Goal: Transaction & Acquisition: Book appointment/travel/reservation

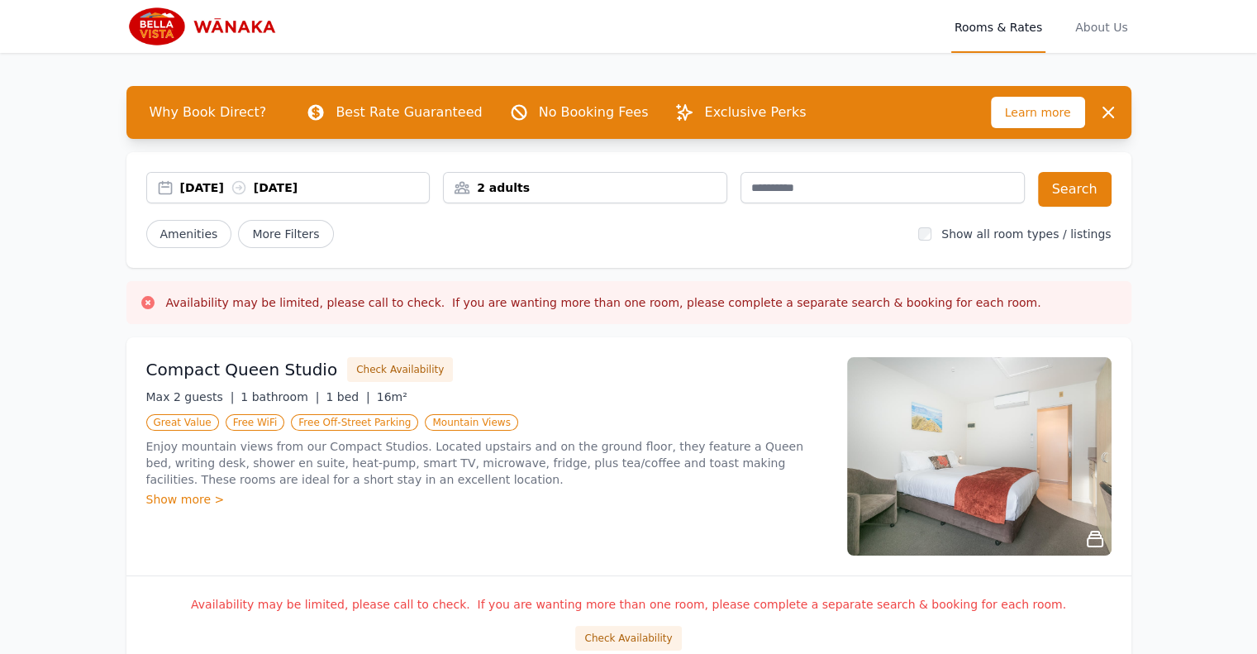
click at [338, 186] on div "[DATE] [DATE]" at bounding box center [305, 187] width 250 height 17
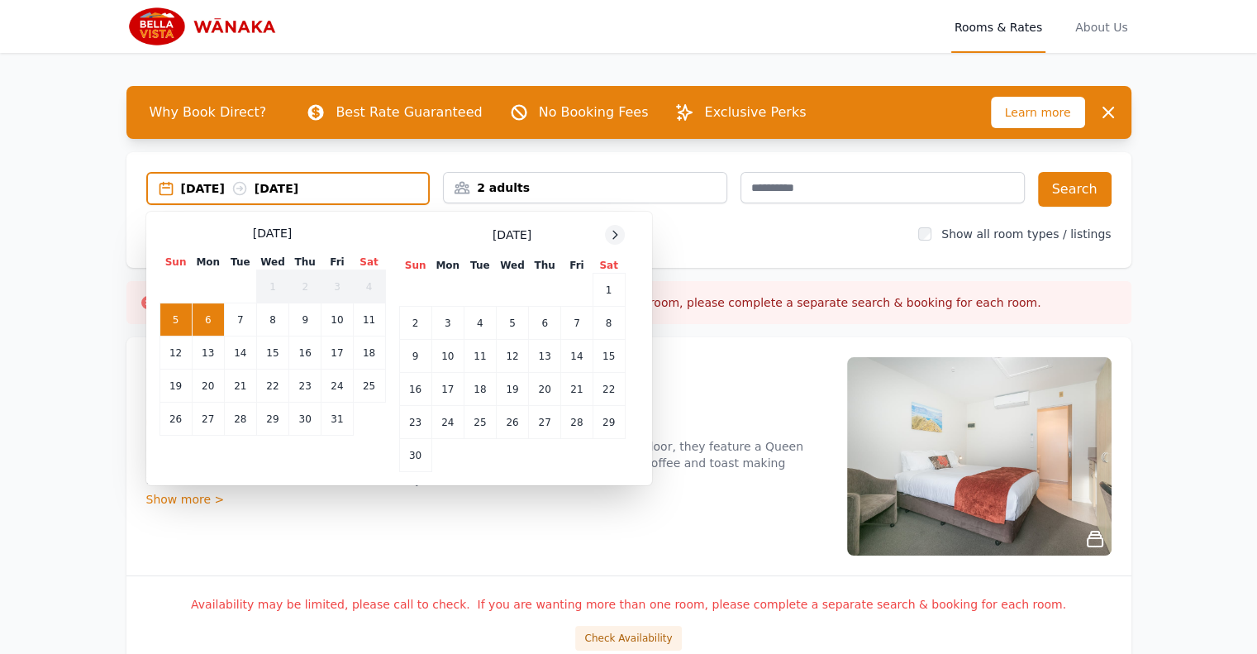
click at [618, 234] on icon at bounding box center [614, 234] width 13 height 13
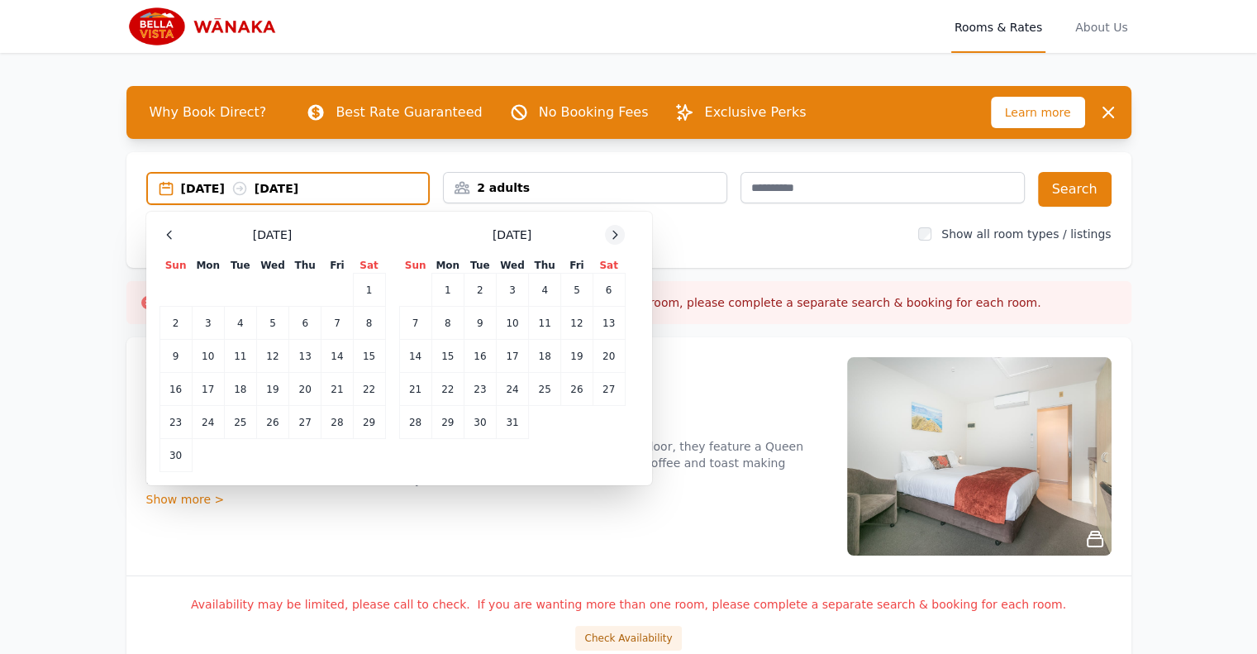
click at [618, 234] on icon at bounding box center [614, 234] width 13 height 13
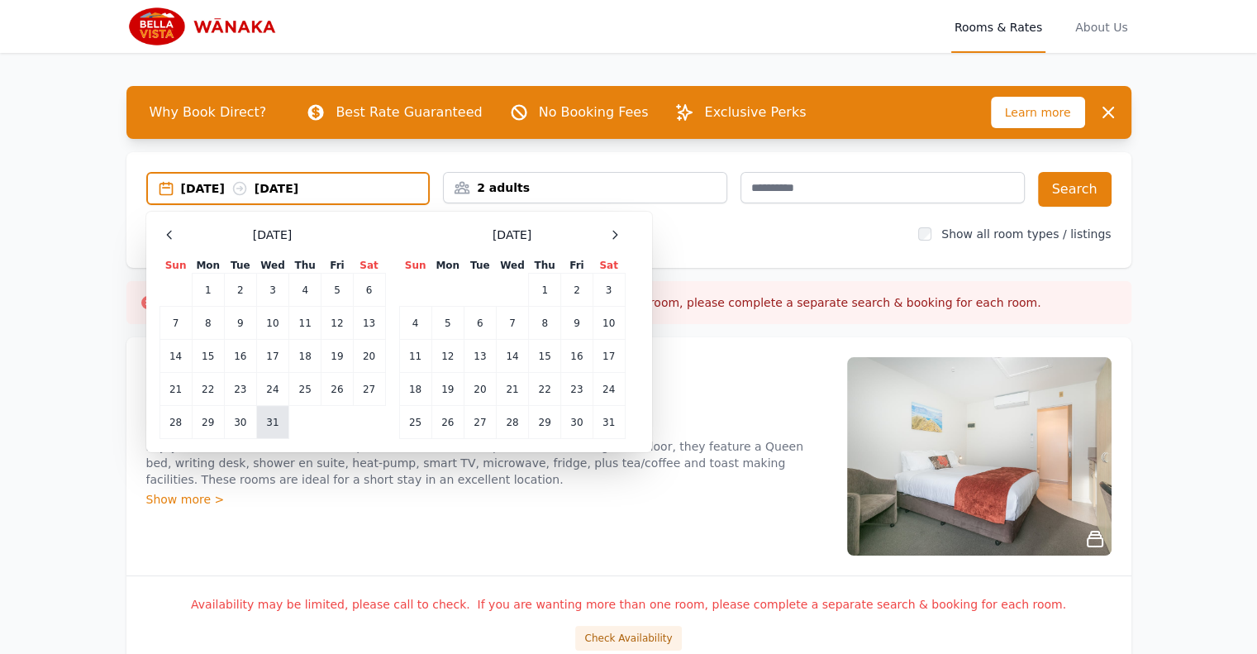
click at [268, 424] on td "31" at bounding box center [272, 422] width 32 height 33
click at [541, 289] on td "1" at bounding box center [545, 290] width 32 height 33
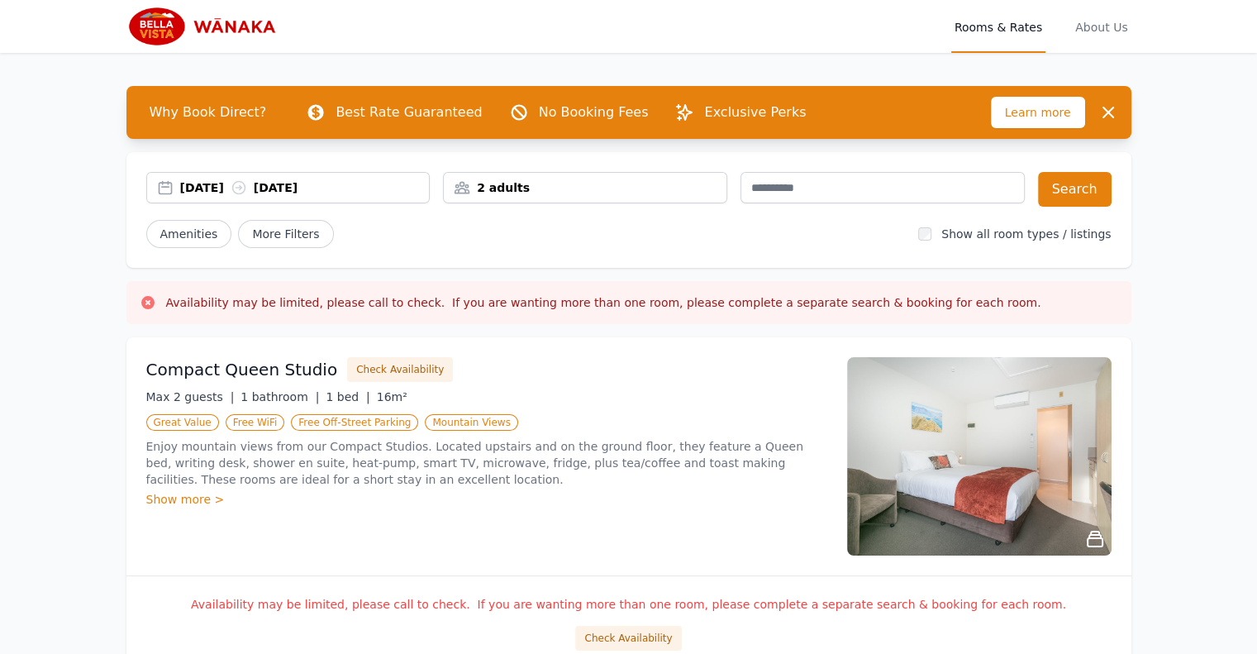
click at [577, 179] on div "2 adults" at bounding box center [585, 187] width 283 height 17
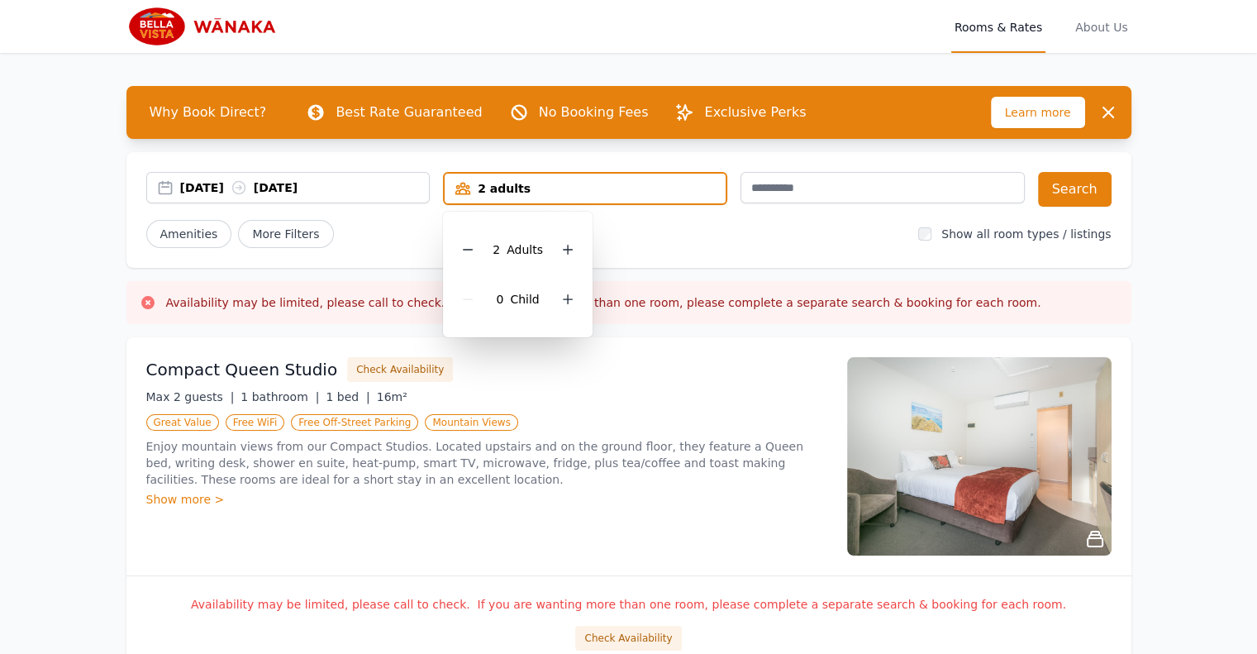
click at [579, 246] on div "2 Adult s 0 Child" at bounding box center [518, 275] width 150 height 126
click at [578, 246] on div "2 Adult s 0 Child" at bounding box center [518, 275] width 150 height 126
click at [575, 250] on div at bounding box center [567, 249] width 23 height 23
click at [571, 284] on div "0 Child" at bounding box center [517, 299] width 123 height 50
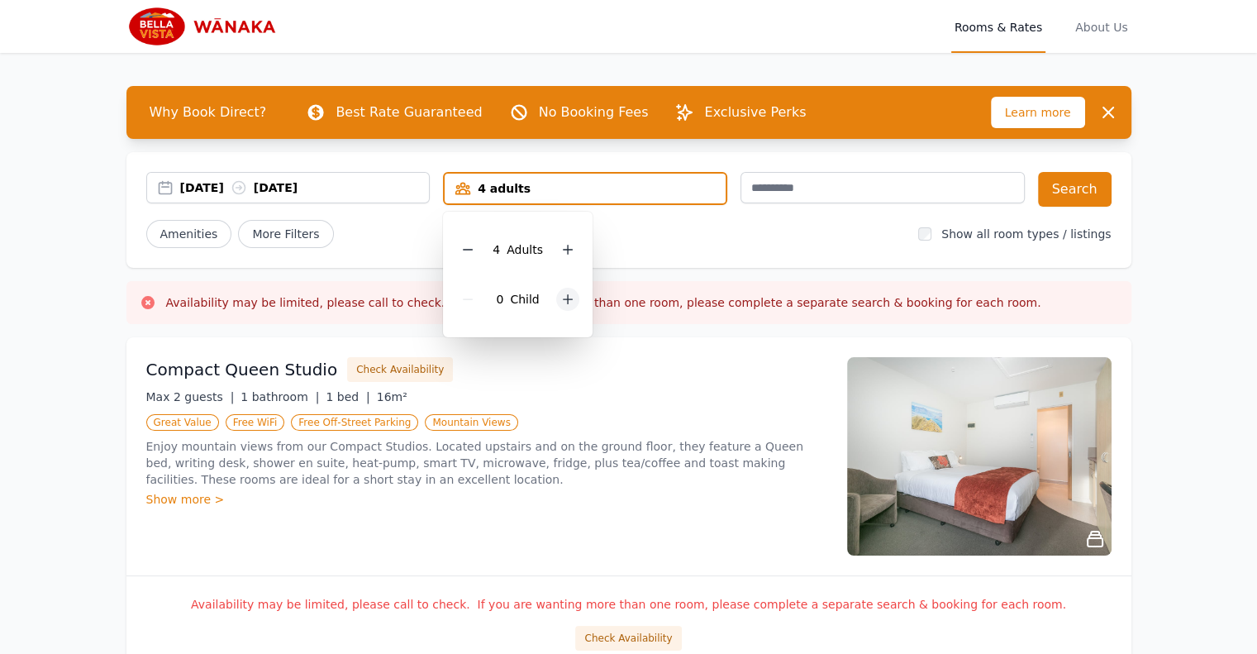
click at [561, 296] on icon at bounding box center [567, 299] width 13 height 13
click at [562, 296] on icon at bounding box center [567, 299] width 13 height 13
click at [727, 225] on div "Amenities More Filters" at bounding box center [526, 234] width 760 height 28
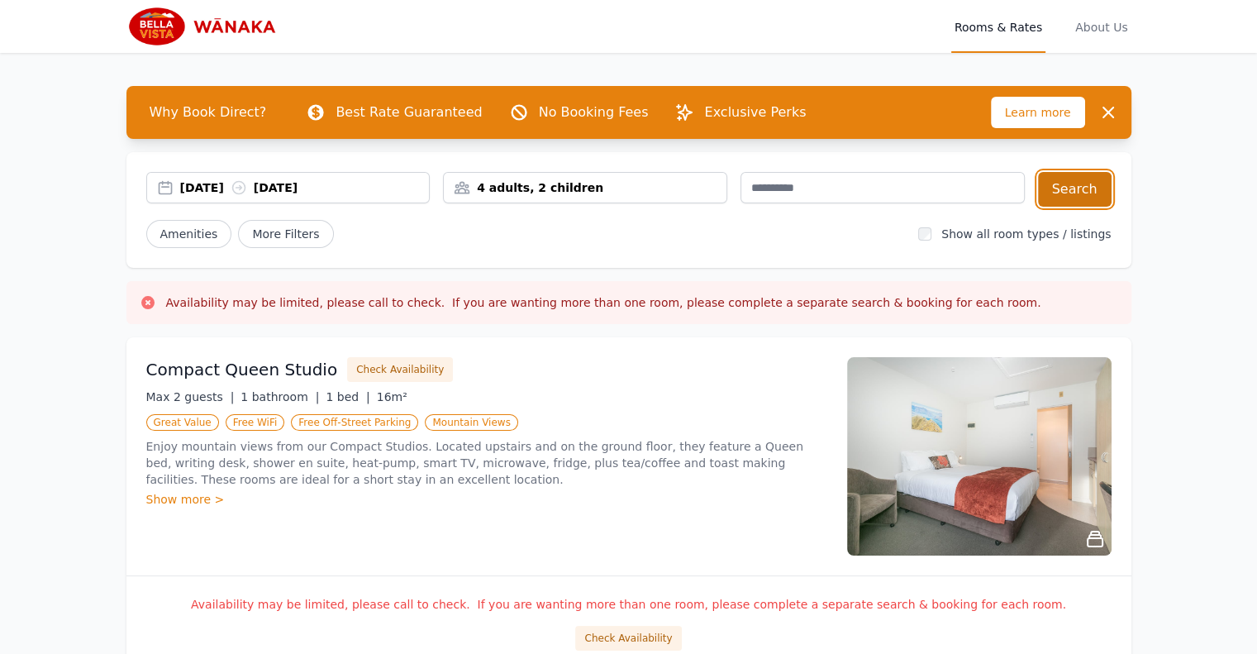
click at [1081, 192] on button "Search" at bounding box center [1075, 189] width 74 height 35
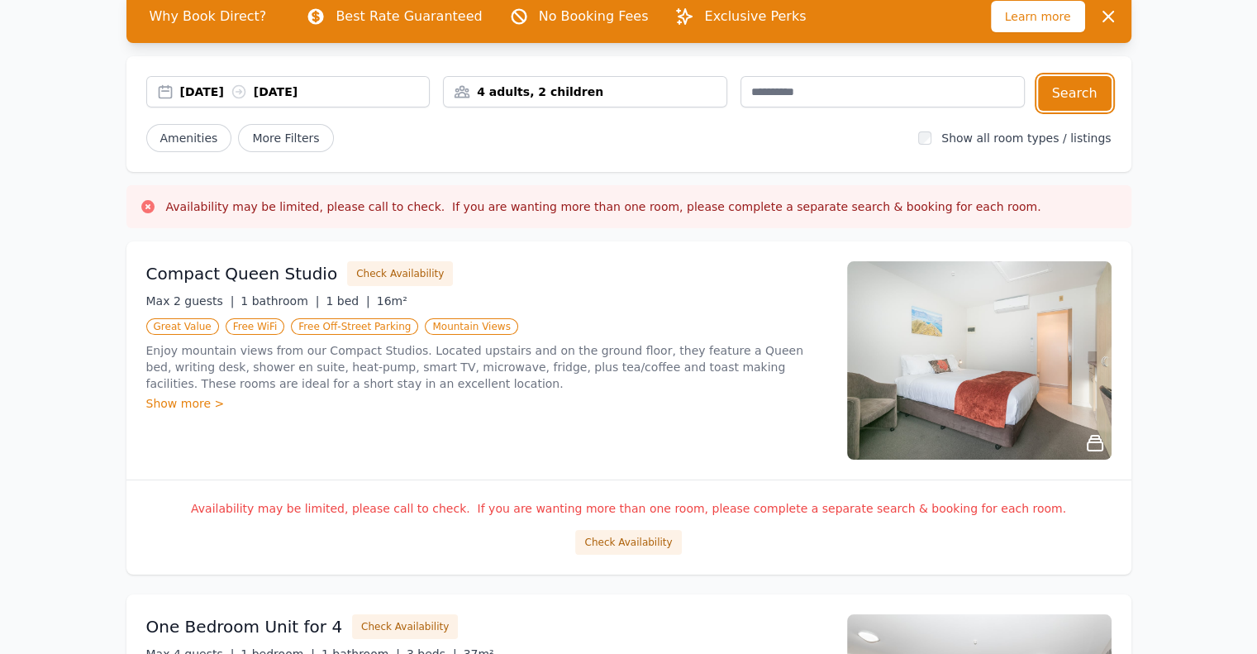
scroll to position [165, 0]
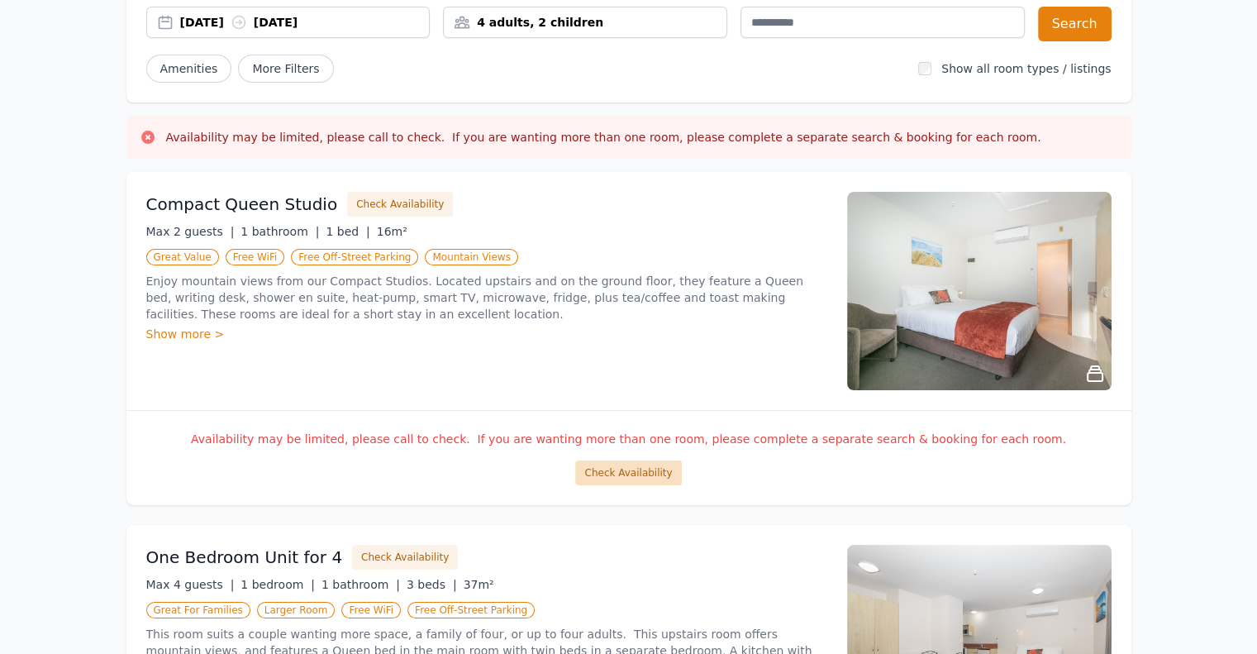
click at [651, 472] on button "Check Availability" at bounding box center [628, 472] width 106 height 25
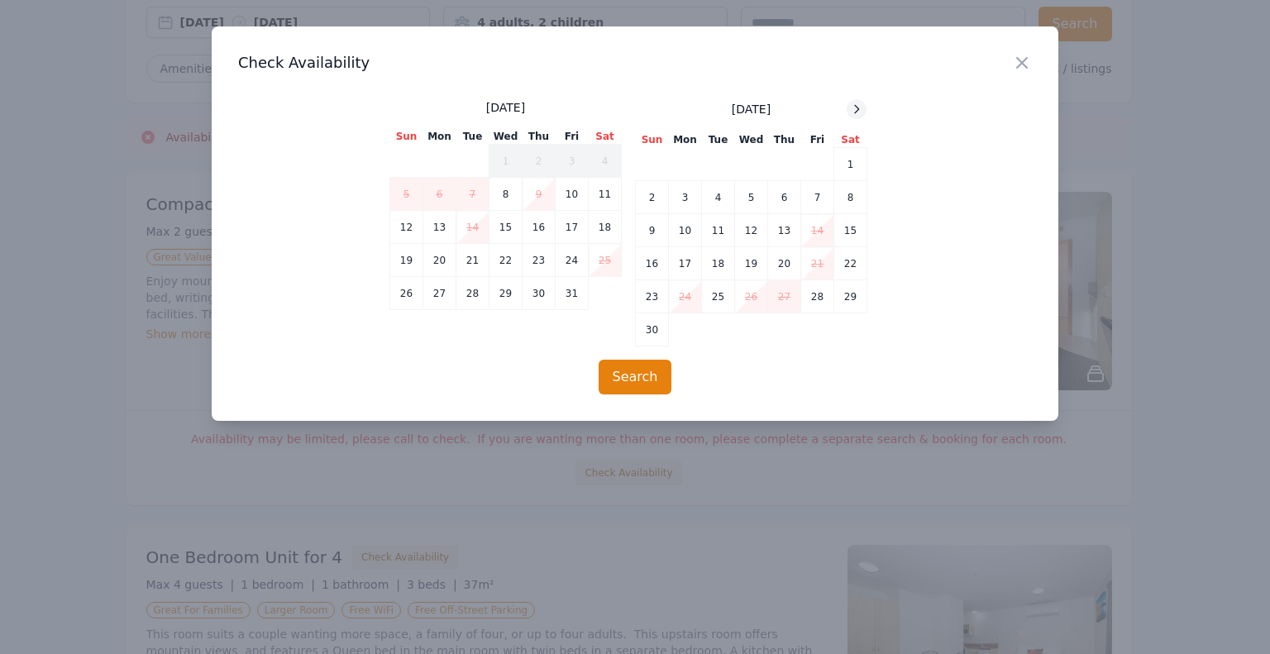
click at [863, 105] on div at bounding box center [857, 109] width 20 height 20
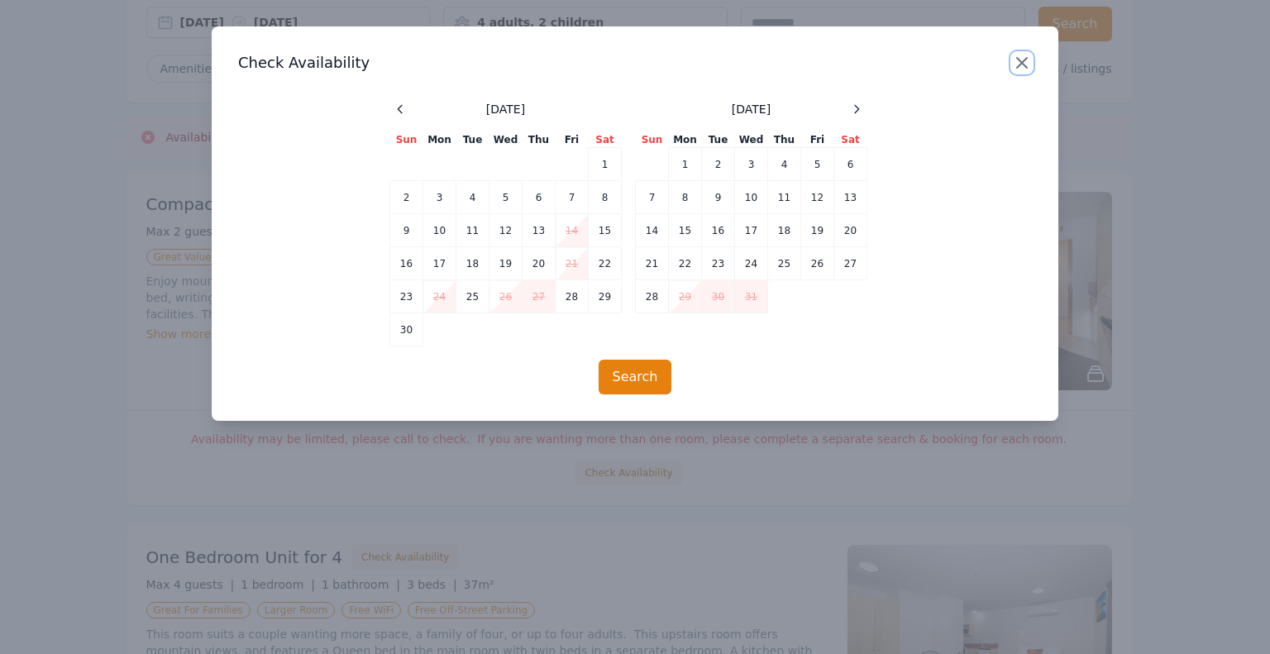
click at [1013, 53] on icon "button" at bounding box center [1022, 63] width 20 height 20
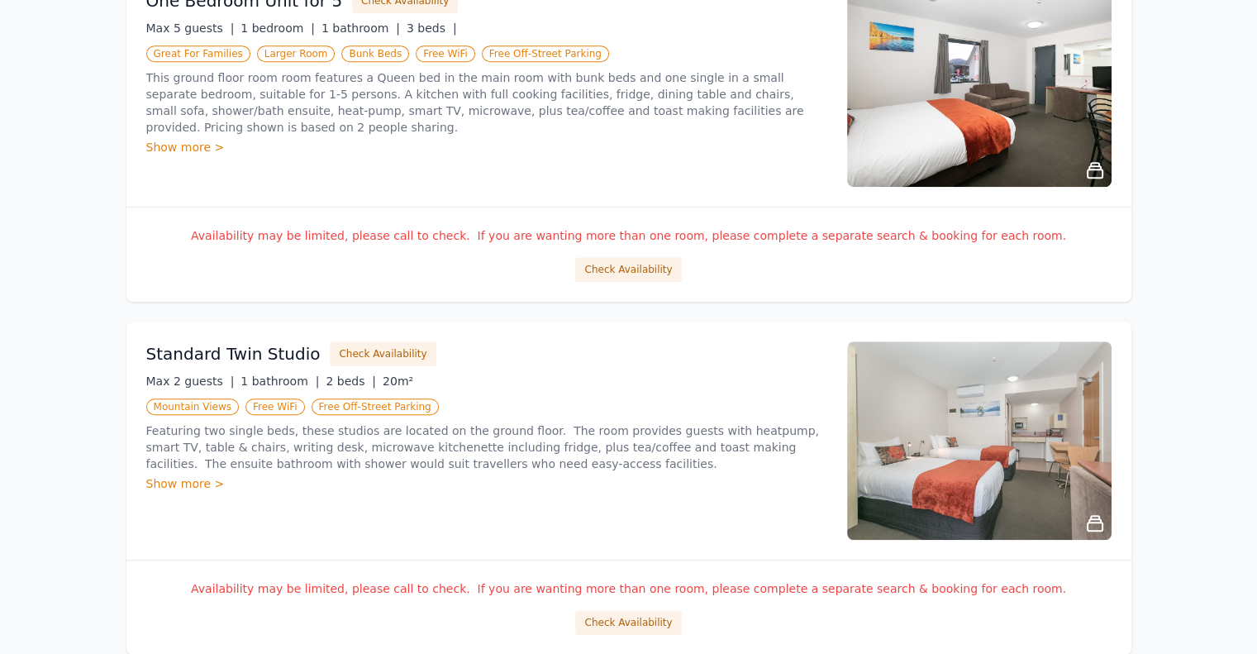
scroll to position [1323, 0]
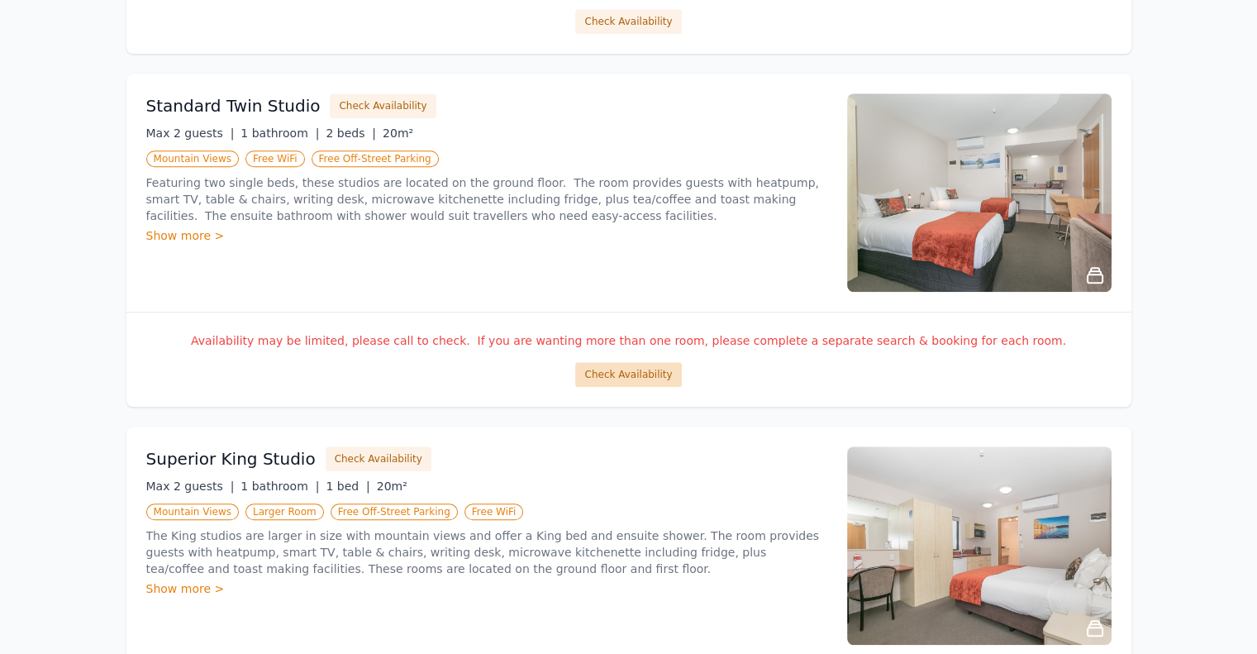
click at [618, 373] on button "Check Availability" at bounding box center [628, 374] width 106 height 25
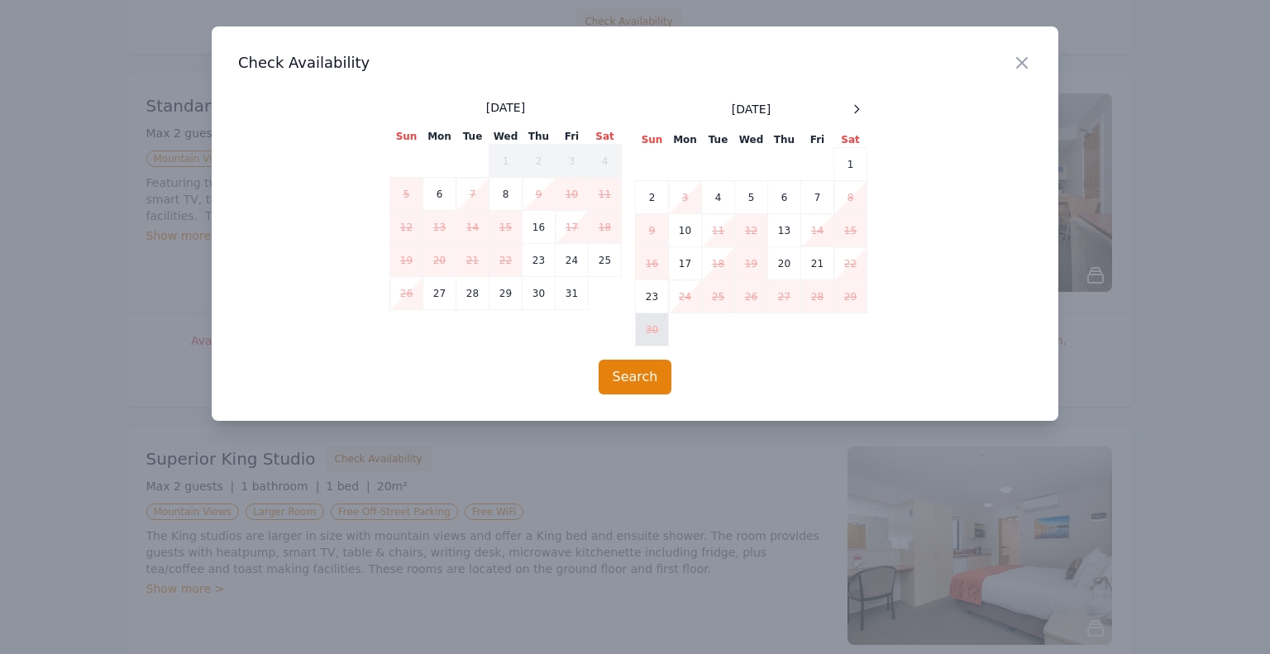
click at [651, 338] on td "30" at bounding box center [652, 329] width 33 height 33
click at [777, 323] on table "Sun Mon Tue Wed Thu Fri Sat 1 2 3 4 5 6 7 8 9 10 11 12 13 14 15 16 17 18 19 20 …" at bounding box center [751, 239] width 232 height 214
click at [853, 111] on icon at bounding box center [856, 109] width 13 height 13
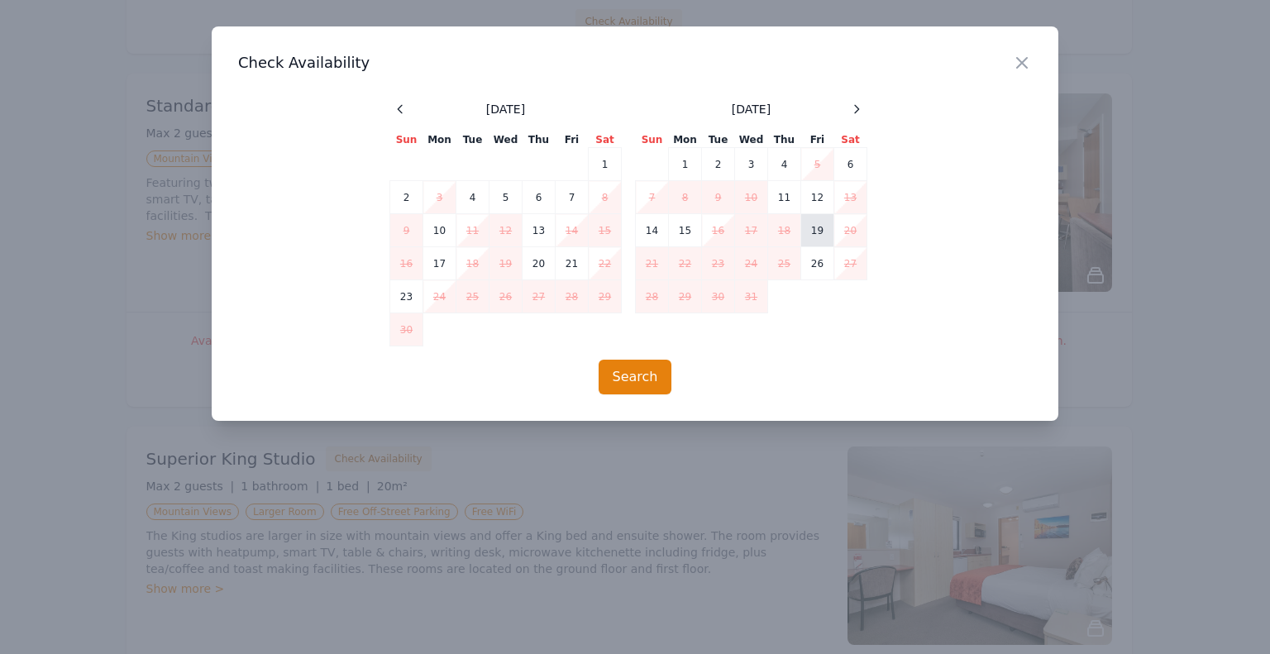
click at [827, 230] on td "19" at bounding box center [817, 230] width 33 height 33
click at [850, 232] on td "20" at bounding box center [850, 230] width 33 height 33
click at [883, 343] on div "[DATE] Sun Mon Tue Wed Thu Fri Sat 1 2 3 4 5 6 7 8 9 10 11 12 13 14 15 16 17 18…" at bounding box center [635, 222] width 794 height 247
click at [1017, 66] on icon "button" at bounding box center [1022, 63] width 20 height 20
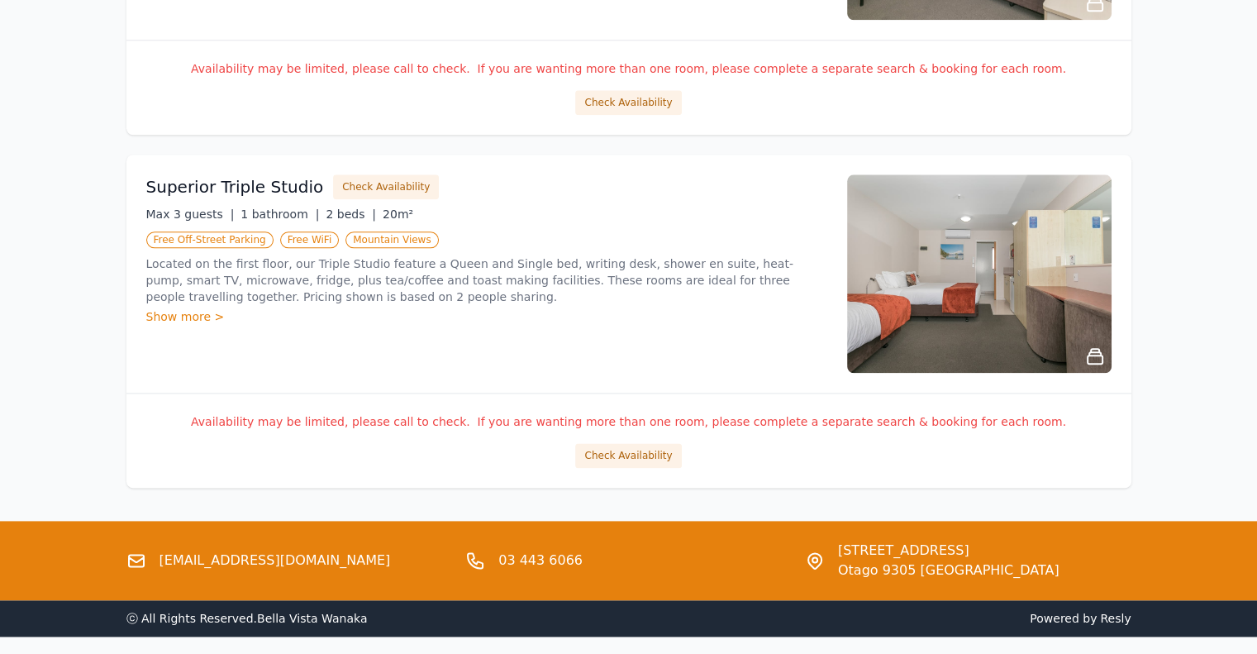
scroll to position [2005, 0]
